Goal: Check status: Check status

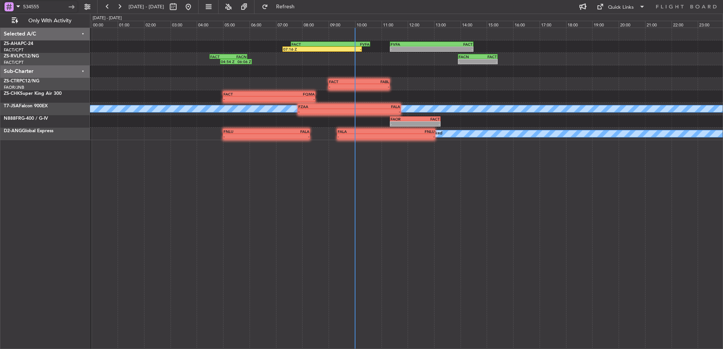
type input "534555"
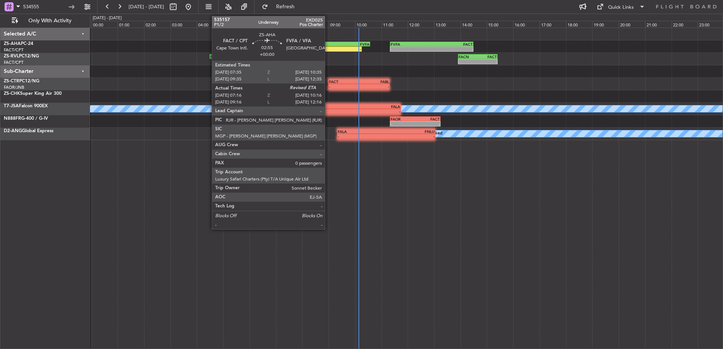
click at [328, 50] on div "-" at bounding box center [341, 49] width 39 height 5
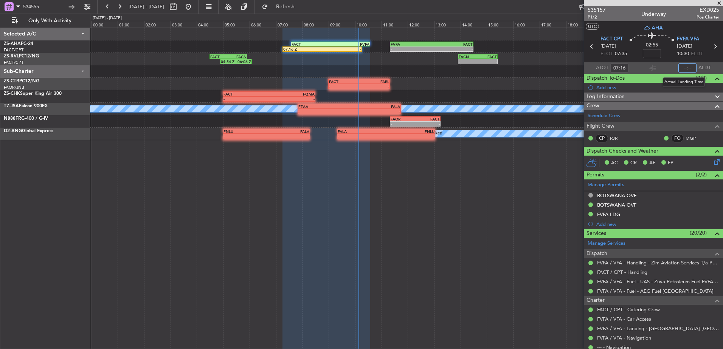
click at [687, 67] on input "text" at bounding box center [688, 68] width 18 height 9
type input "10:08"
click at [721, 0] on span at bounding box center [720, 3] width 8 height 7
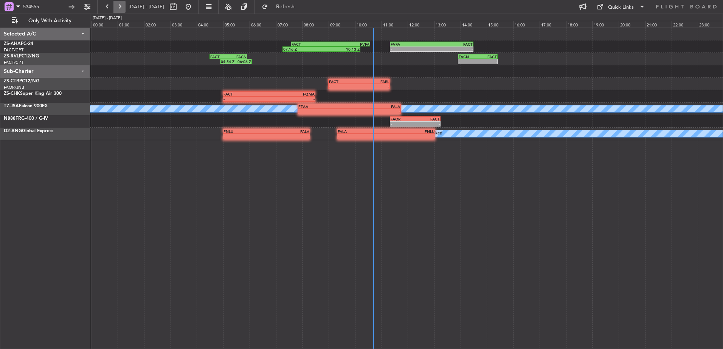
click at [124, 8] on button at bounding box center [119, 7] width 12 height 12
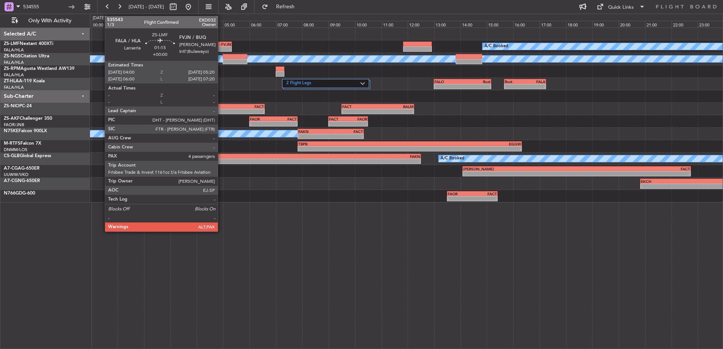
click at [221, 43] on div "FVJN" at bounding box center [222, 44] width 17 height 5
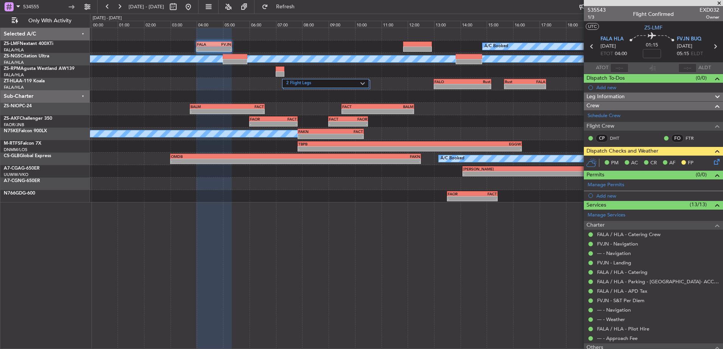
click at [721, 3] on span at bounding box center [720, 3] width 8 height 7
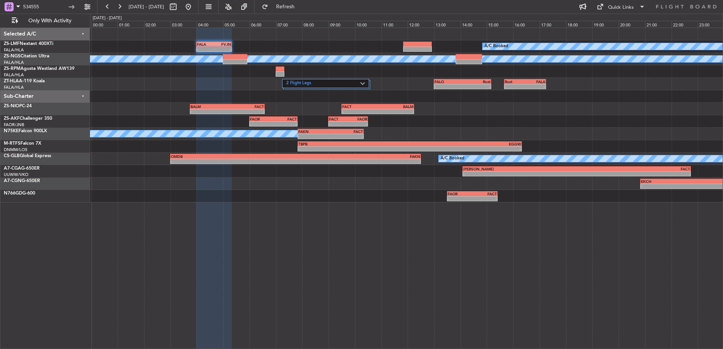
type input "0"
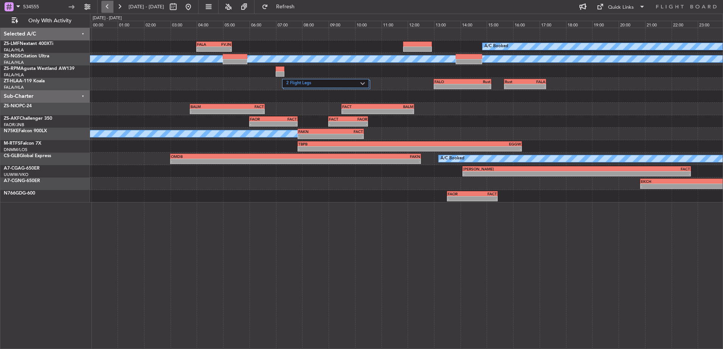
click at [110, 5] on button at bounding box center [107, 7] width 12 height 12
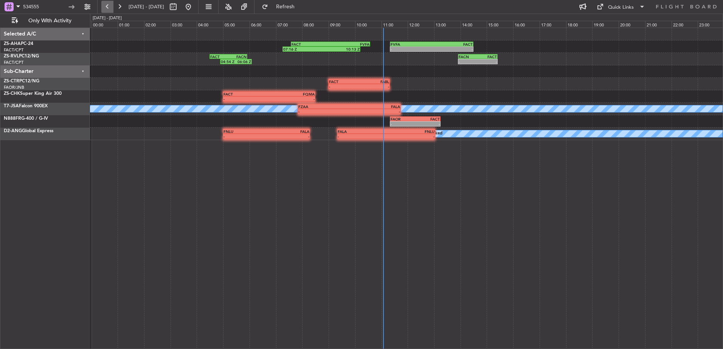
click at [104, 5] on button at bounding box center [107, 7] width 12 height 12
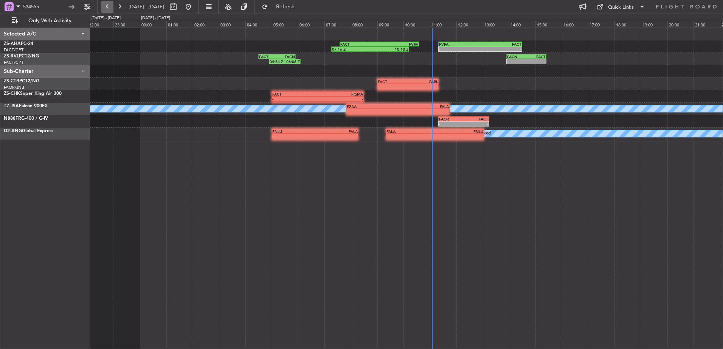
click at [104, 5] on button at bounding box center [107, 7] width 12 height 12
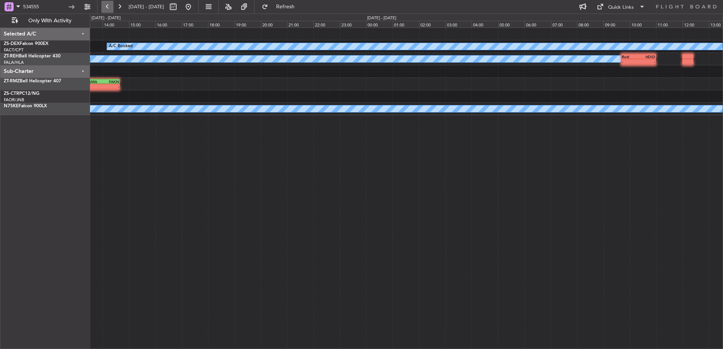
click at [104, 5] on button at bounding box center [107, 7] width 12 height 12
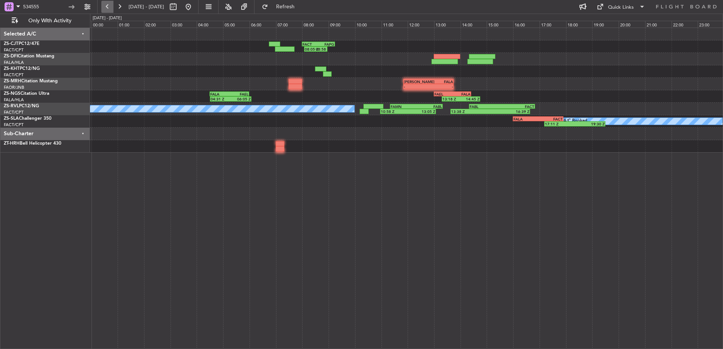
click at [104, 5] on button at bounding box center [107, 7] width 12 height 12
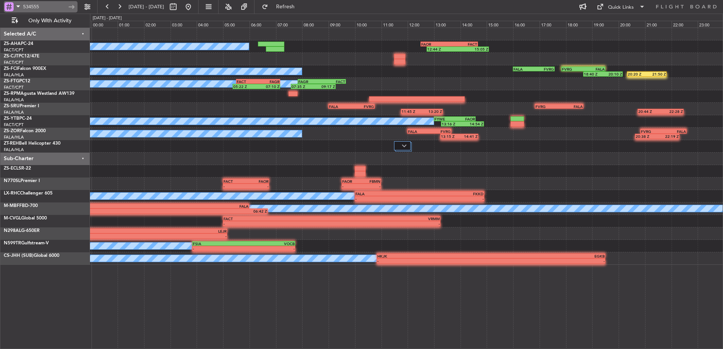
click at [51, 8] on input "534555" at bounding box center [44, 6] width 43 height 11
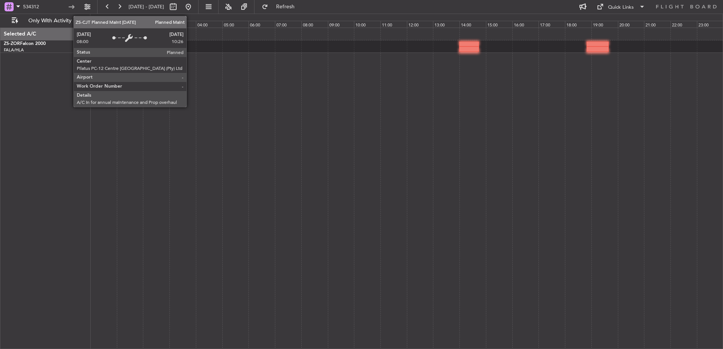
click at [292, 54] on div at bounding box center [406, 189] width 633 height 322
click at [116, 3] on button at bounding box center [119, 7] width 12 height 12
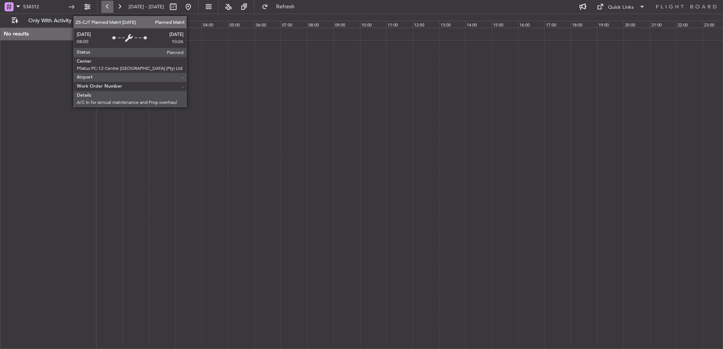
click at [110, 5] on button at bounding box center [107, 7] width 12 height 12
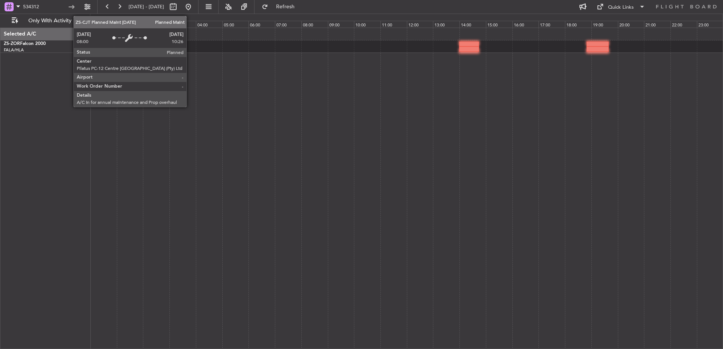
click at [53, 44] on div "ZS-ZOR Falcon 2000" at bounding box center [47, 43] width 86 height 7
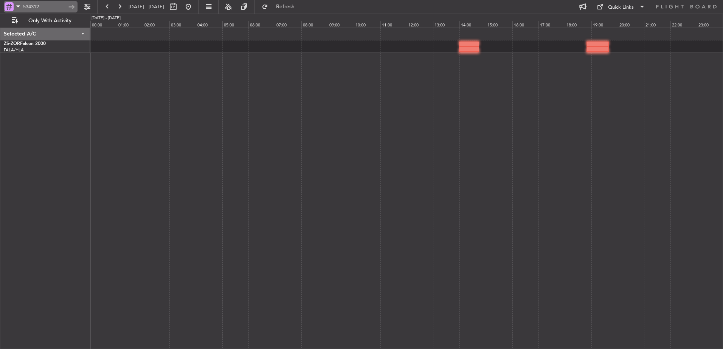
click at [53, 7] on input "534312" at bounding box center [44, 6] width 43 height 11
type input "535071"
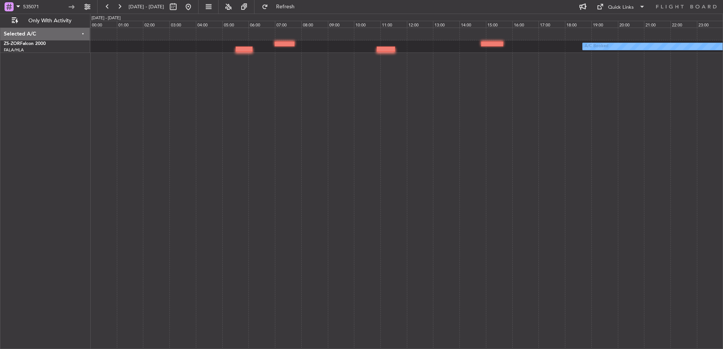
drag, startPoint x: 50, startPoint y: 8, endPoint x: 0, endPoint y: 16, distance: 50.6
click at [0, 16] on html "535071 [DATE] - [DATE] Refresh Quick Links Only With Activity A/C Booked Select…" at bounding box center [361, 174] width 723 height 349
click at [225, 53] on div "A/C Booked" at bounding box center [406, 46] width 633 height 12
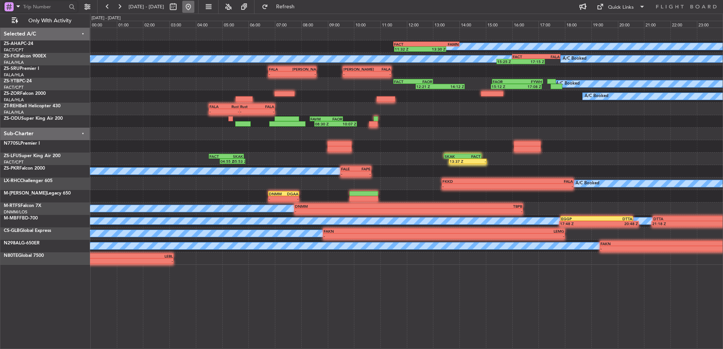
click at [194, 9] on button at bounding box center [188, 7] width 12 height 12
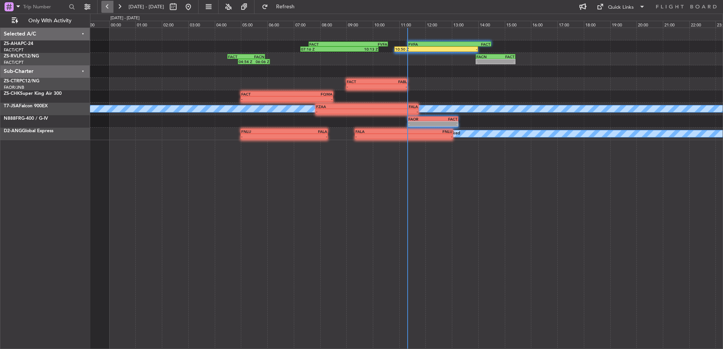
click at [109, 7] on button at bounding box center [107, 7] width 12 height 12
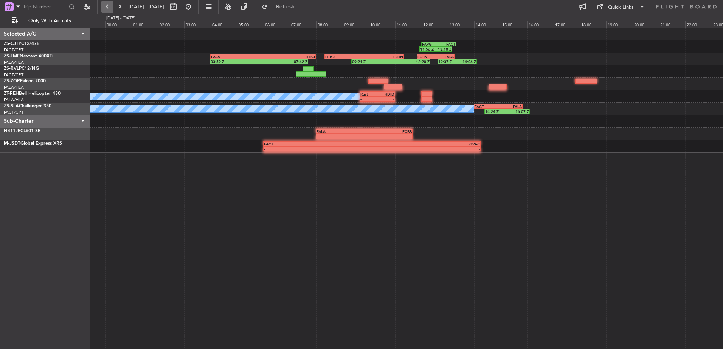
click at [109, 7] on button at bounding box center [107, 7] width 12 height 12
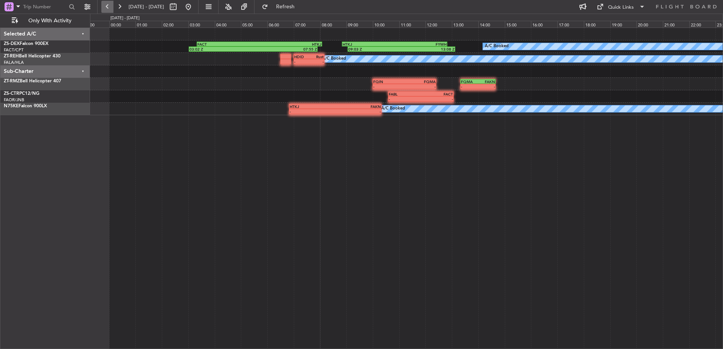
click at [109, 7] on button at bounding box center [107, 7] width 12 height 12
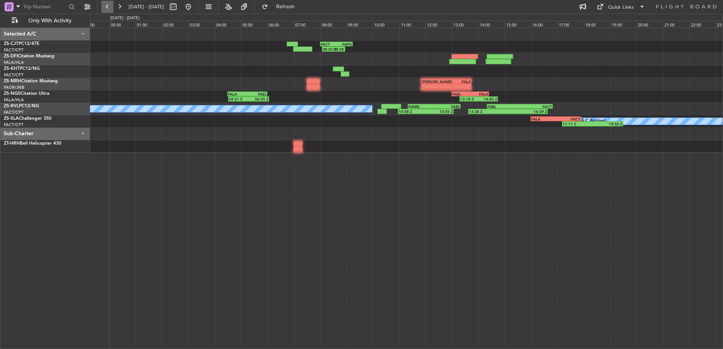
click at [109, 7] on button at bounding box center [107, 7] width 12 height 12
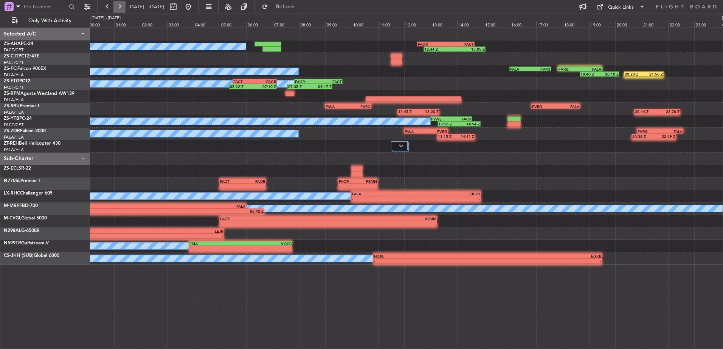
click at [116, 5] on button at bounding box center [119, 7] width 12 height 12
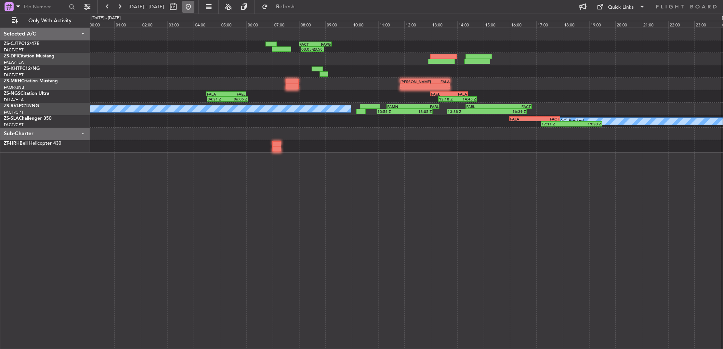
click at [194, 8] on button at bounding box center [188, 7] width 12 height 12
